Goal: Navigation & Orientation: Find specific page/section

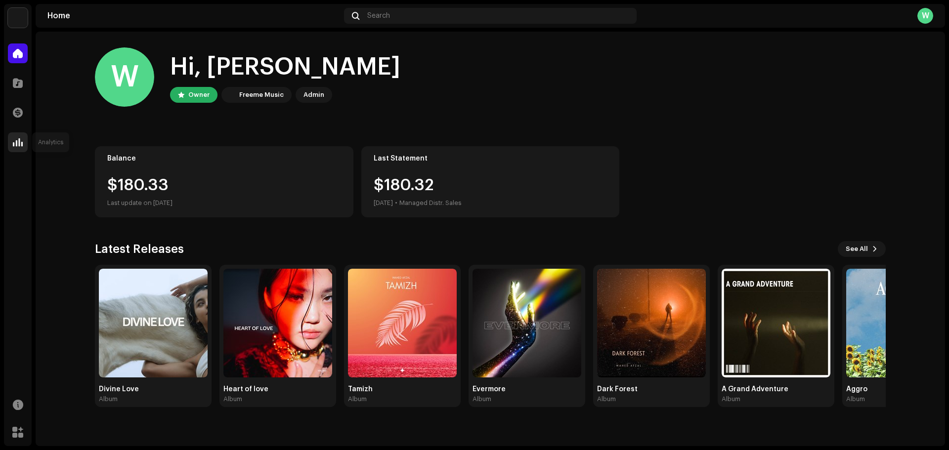
click at [17, 150] on div at bounding box center [18, 143] width 20 height 20
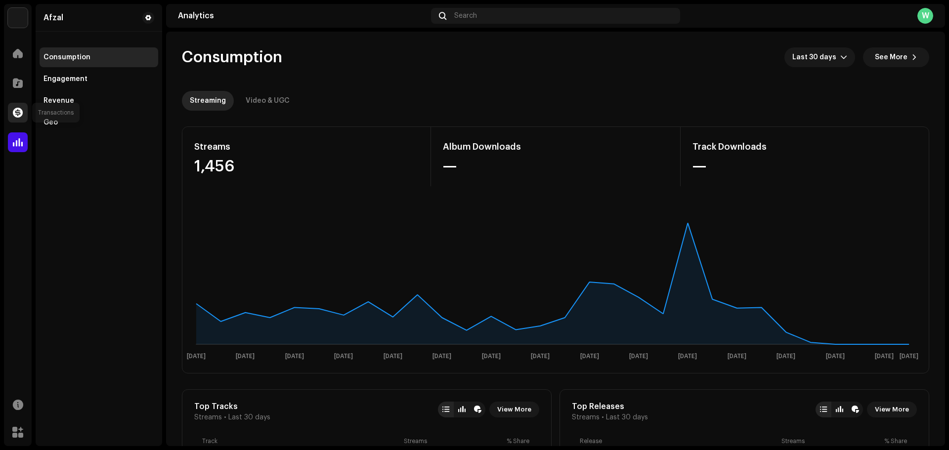
click at [19, 111] on span at bounding box center [18, 113] width 10 height 8
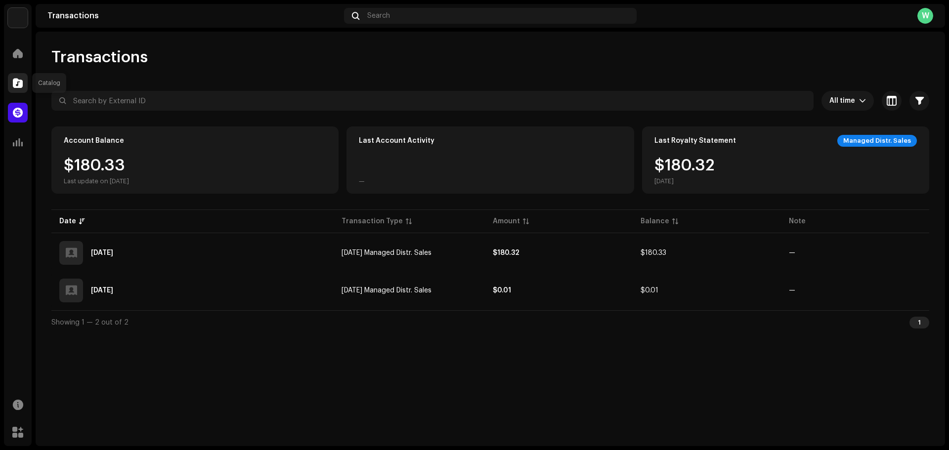
click at [19, 85] on span at bounding box center [18, 83] width 10 height 8
